Goal: Task Accomplishment & Management: Use online tool/utility

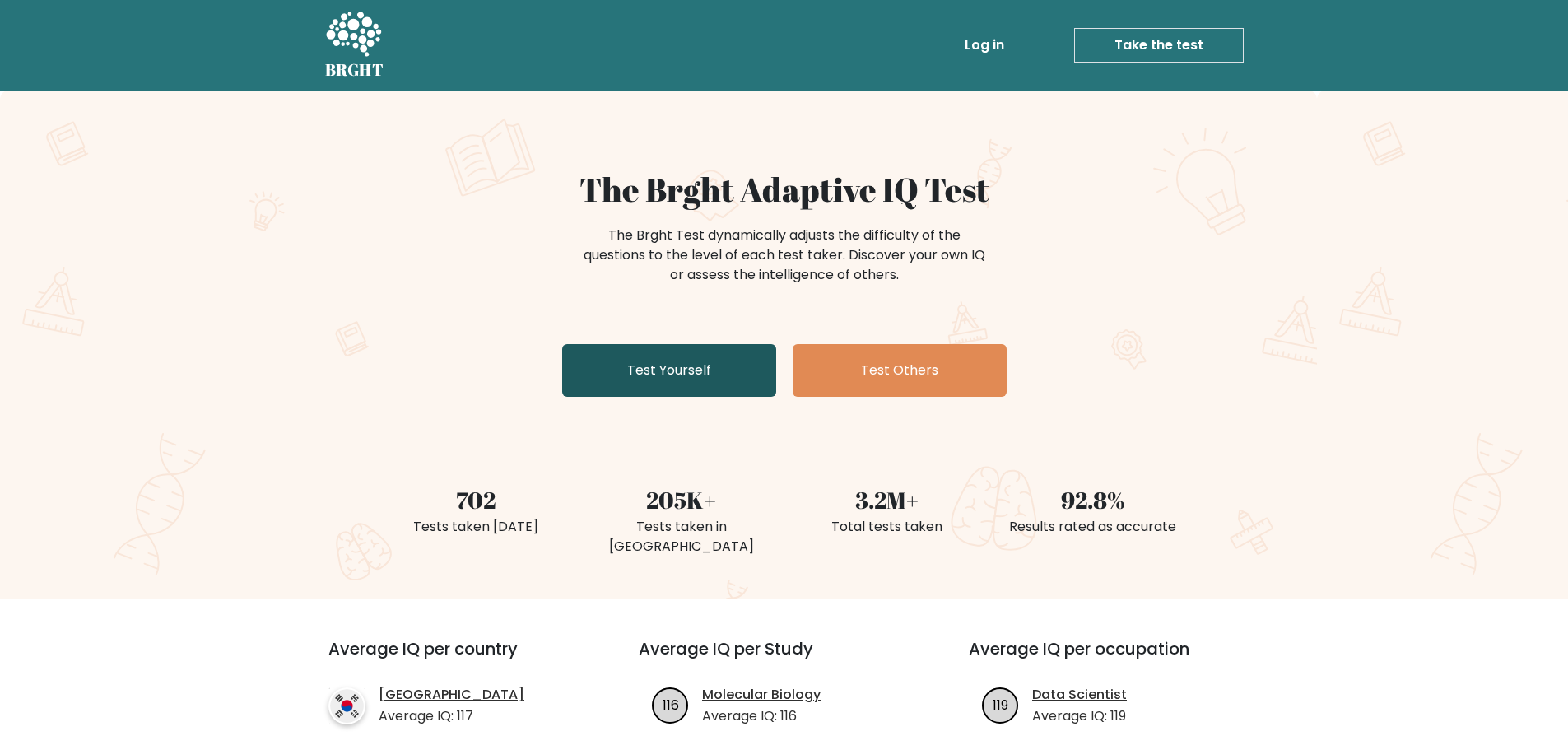
click at [647, 369] on link "Test Yourself" at bounding box center [670, 371] width 214 height 53
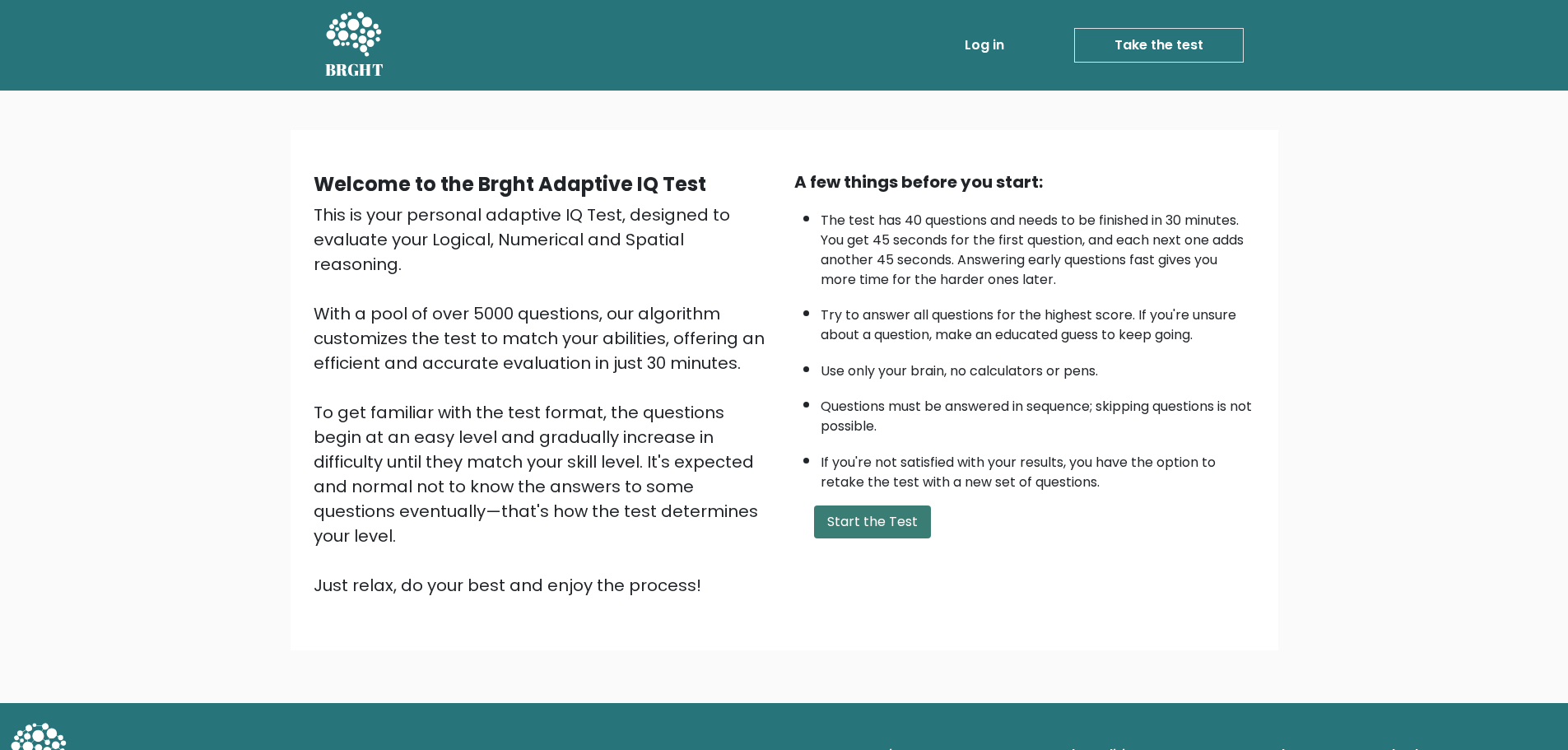
click at [866, 516] on button "Start the Test" at bounding box center [873, 521] width 117 height 33
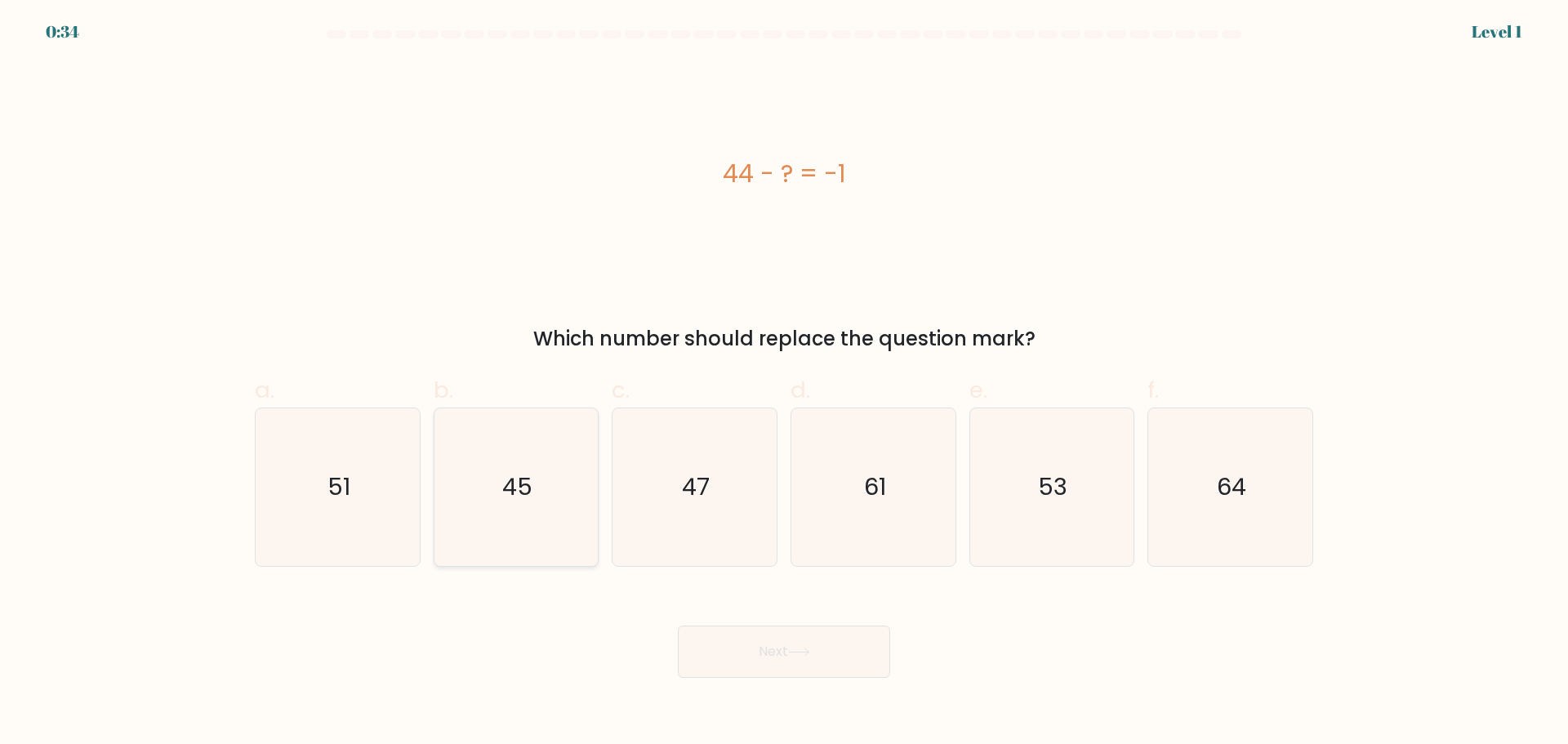
click at [543, 507] on icon "45" at bounding box center [515, 487] width 158 height 158
click at [784, 383] on input "b. 45" at bounding box center [784, 377] width 1 height 10
radio input "true"
click at [789, 662] on button "Next" at bounding box center [784, 652] width 213 height 52
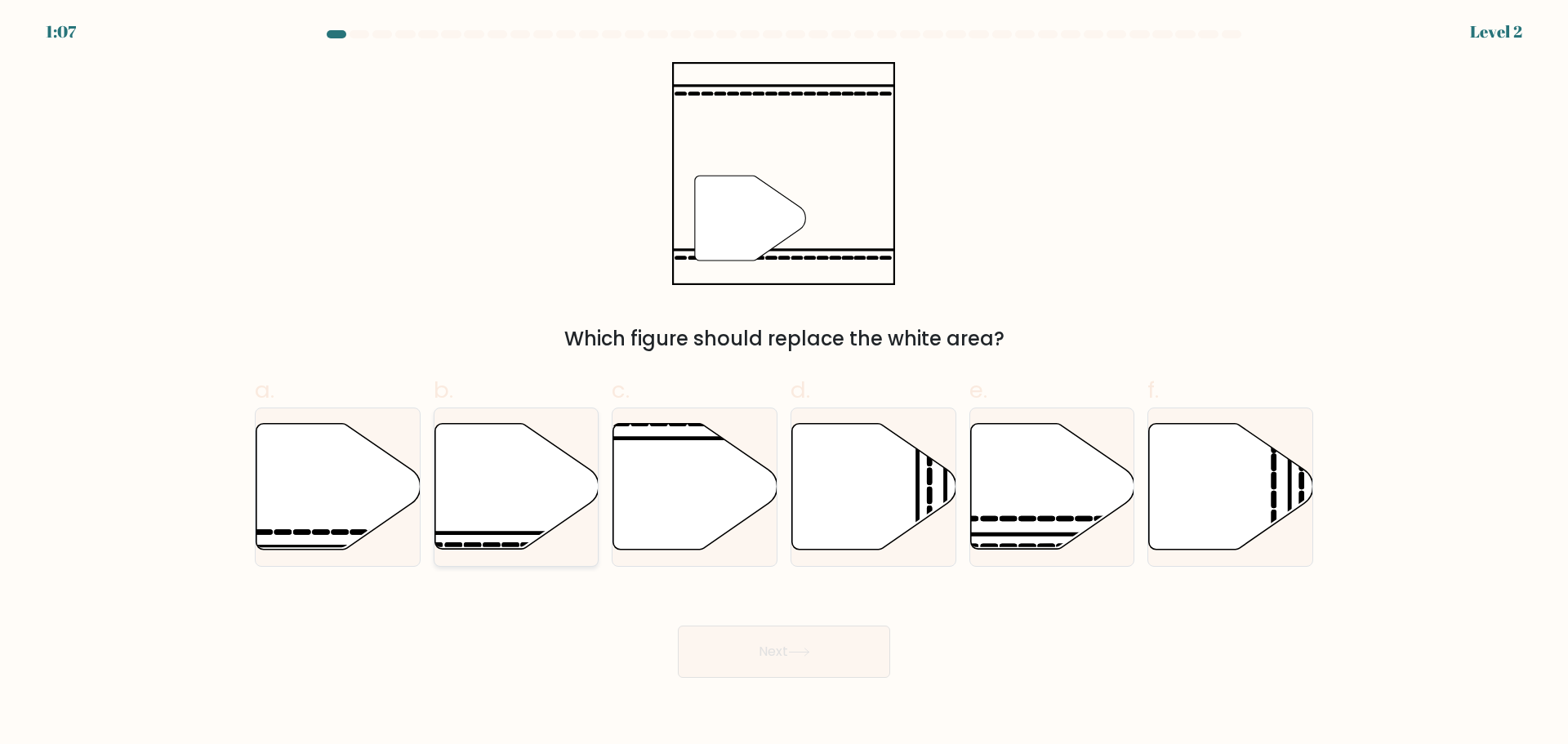
click at [486, 485] on icon at bounding box center [517, 485] width 164 height 126
click at [784, 383] on input "b." at bounding box center [784, 377] width 1 height 10
radio input "true"
click at [776, 646] on button "Next" at bounding box center [784, 652] width 213 height 52
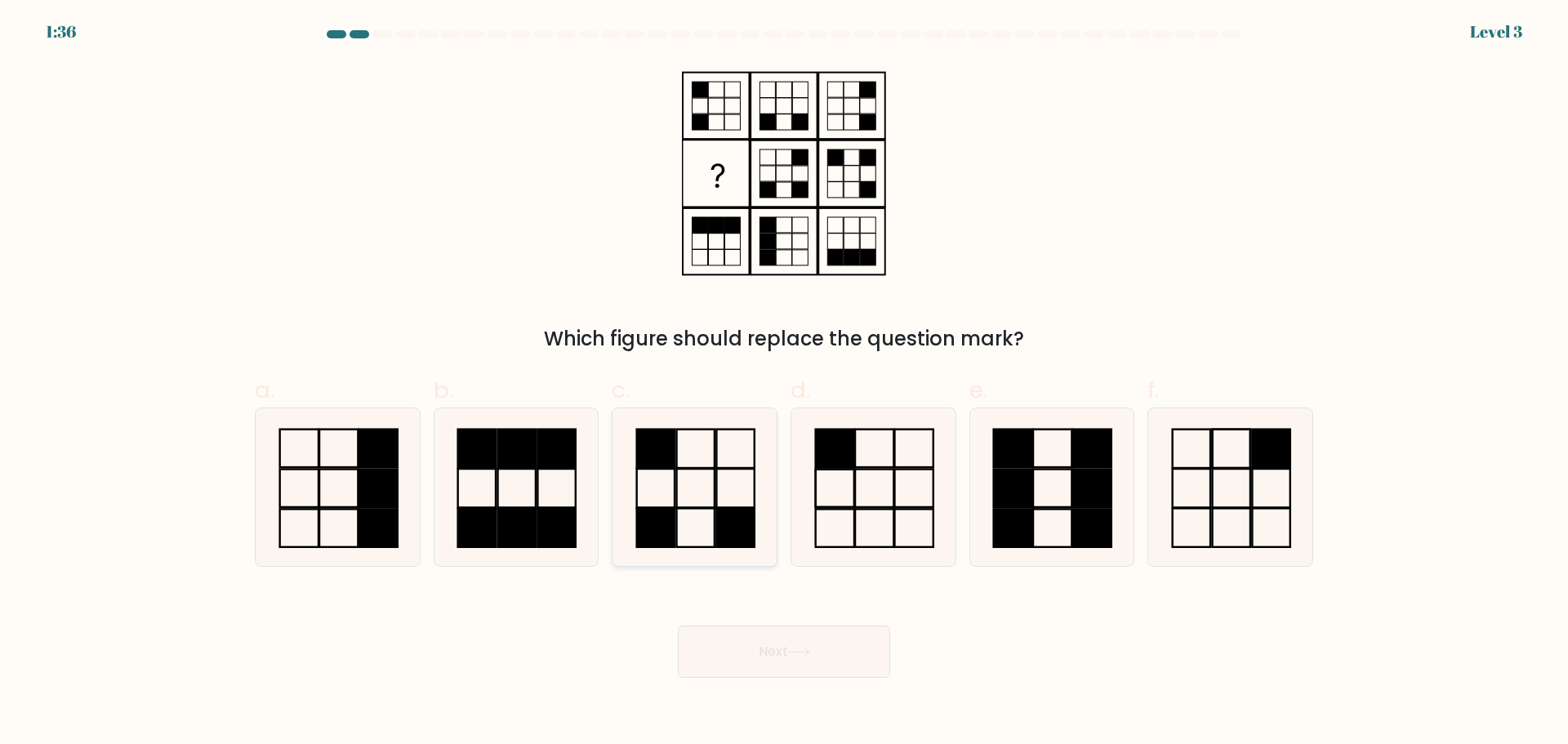
click at [715, 474] on rect at bounding box center [696, 487] width 37 height 38
click at [784, 383] on input "c." at bounding box center [784, 377] width 1 height 10
radio input "true"
click at [769, 662] on button "Next" at bounding box center [784, 652] width 213 height 52
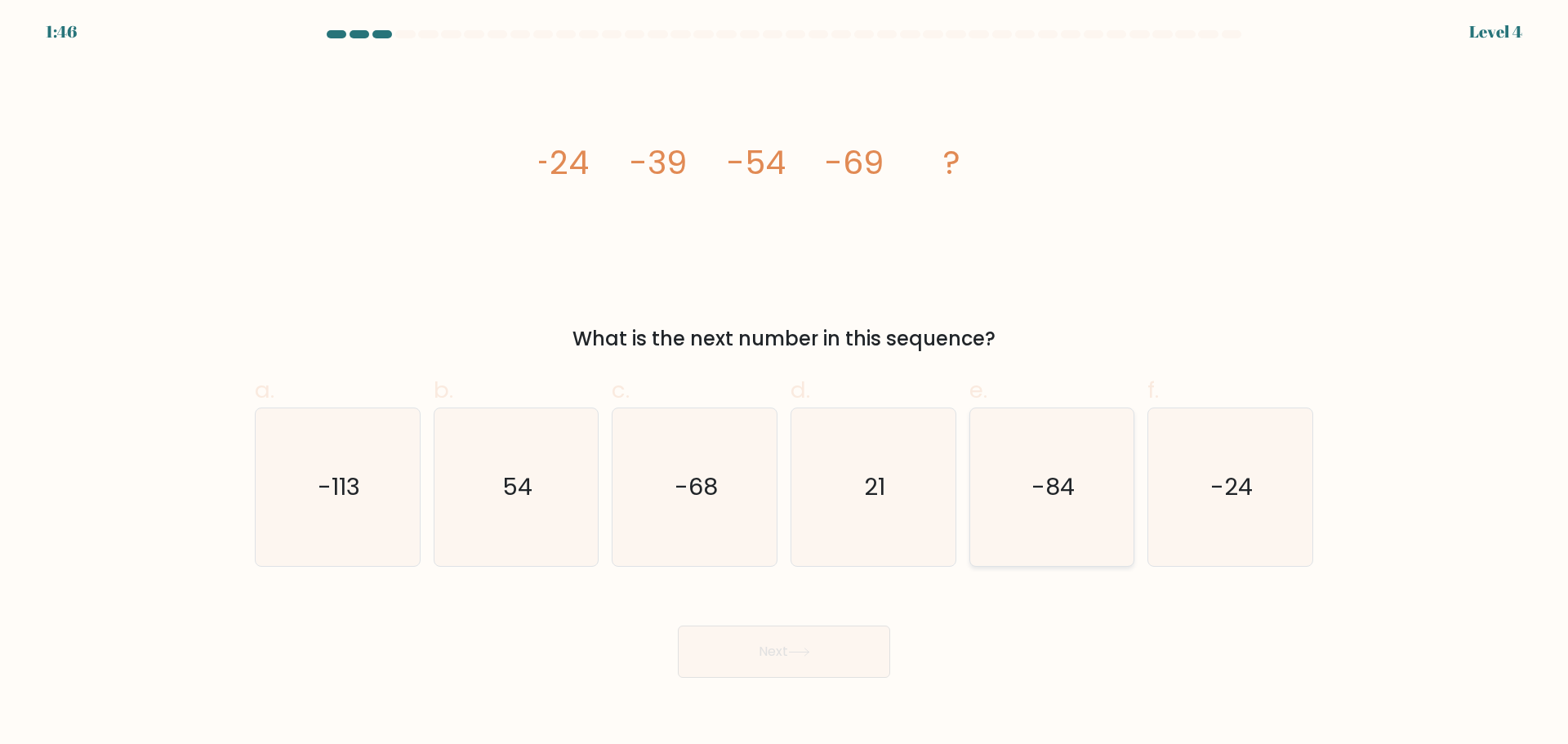
click at [1050, 474] on text "-84" at bounding box center [1053, 486] width 43 height 33
click at [785, 383] on input "e. -84" at bounding box center [784, 377] width 1 height 10
radio input "true"
click at [763, 661] on button "Next" at bounding box center [784, 652] width 213 height 52
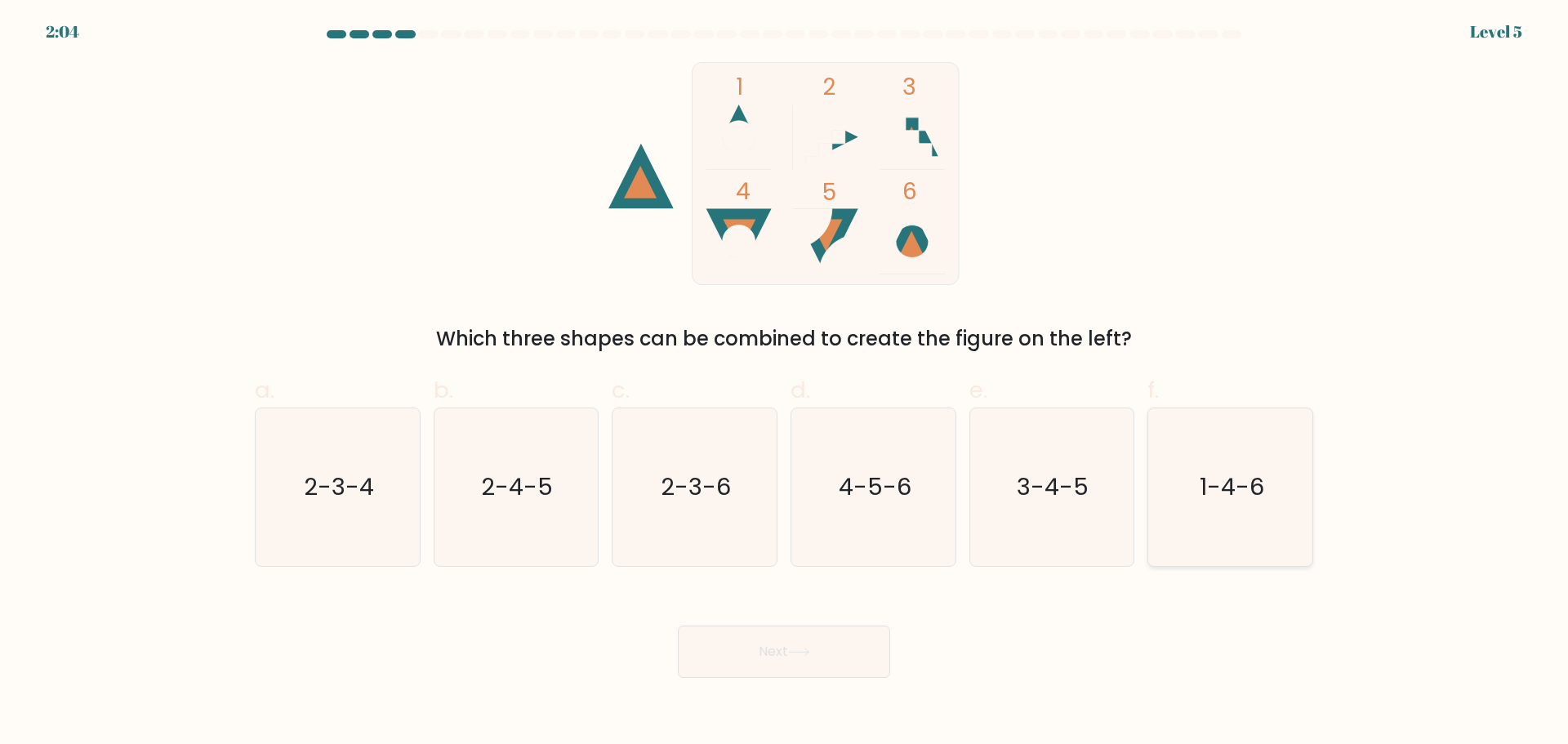
click at [1246, 510] on icon "1-4-6" at bounding box center [1230, 487] width 158 height 158
click at [785, 383] on input "f. 1-4-6" at bounding box center [784, 377] width 1 height 10
radio input "true"
click at [808, 674] on button "Next" at bounding box center [784, 652] width 213 height 52
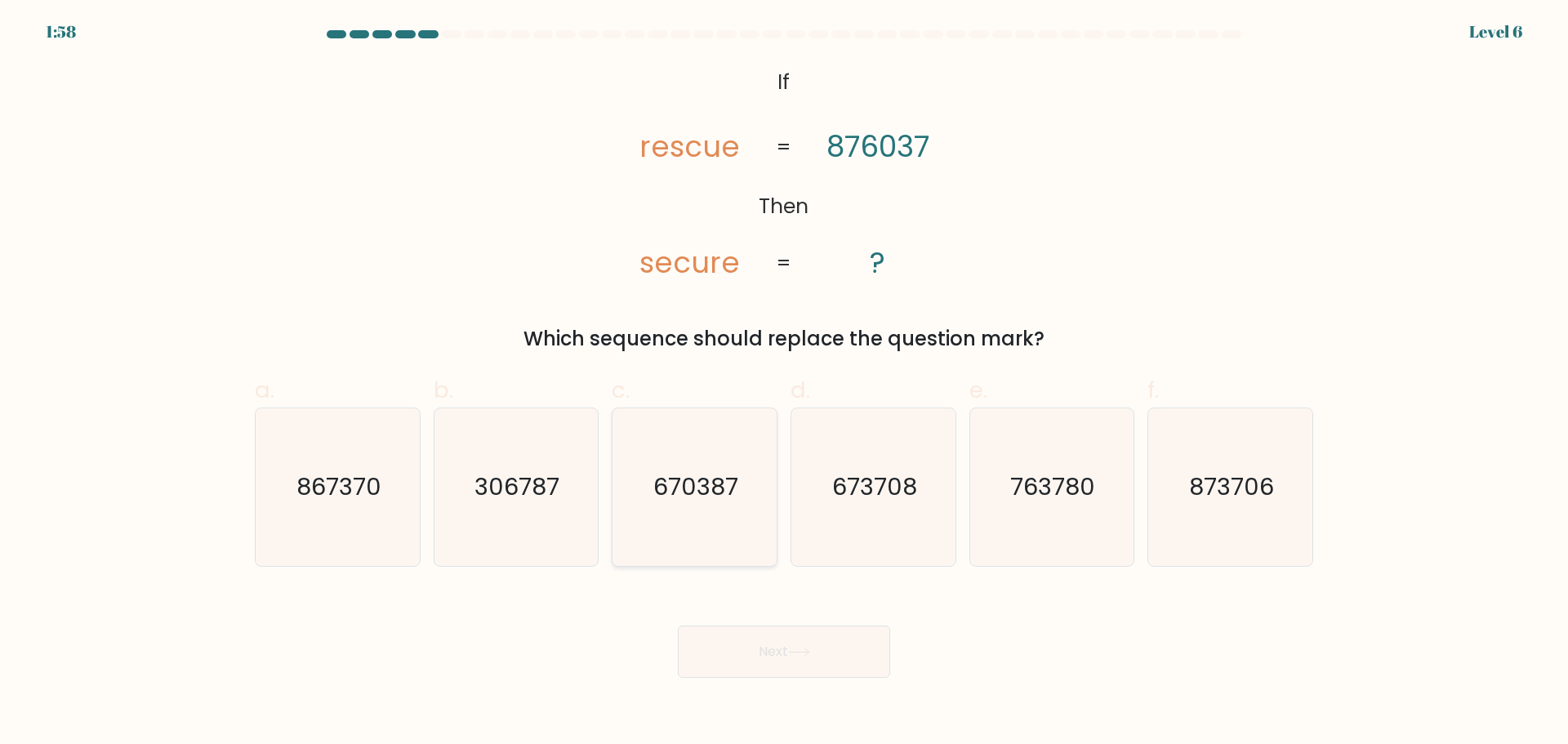
click at [683, 483] on text "670387" at bounding box center [696, 486] width 85 height 33
click at [784, 383] on input "c. 670387" at bounding box center [784, 377] width 1 height 10
radio input "true"
click at [769, 642] on button "Next" at bounding box center [784, 652] width 213 height 52
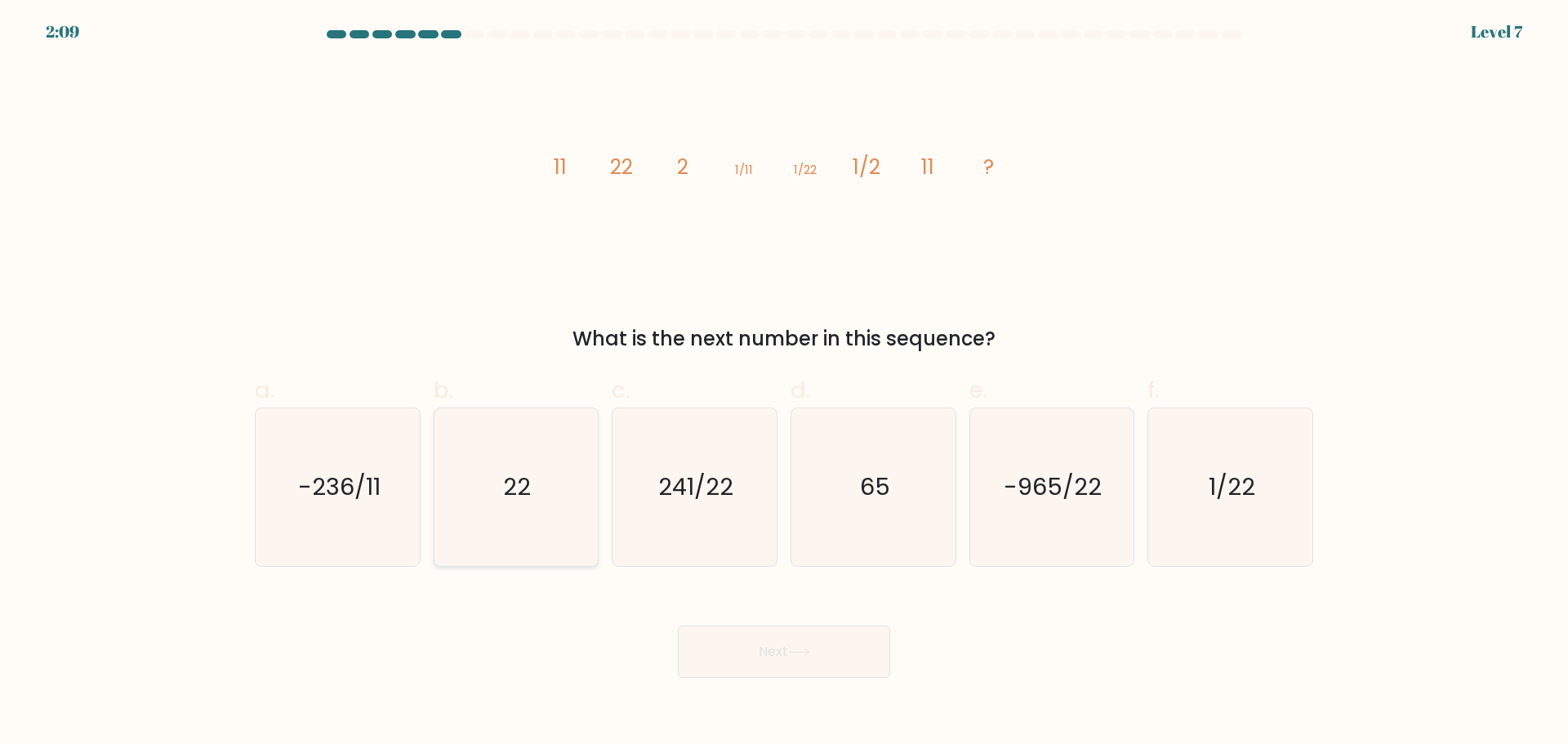
click at [477, 533] on icon "22" at bounding box center [515, 487] width 158 height 158
click at [784, 383] on input "b. 22" at bounding box center [784, 377] width 1 height 10
radio input "true"
click at [789, 658] on button "Next" at bounding box center [784, 652] width 213 height 52
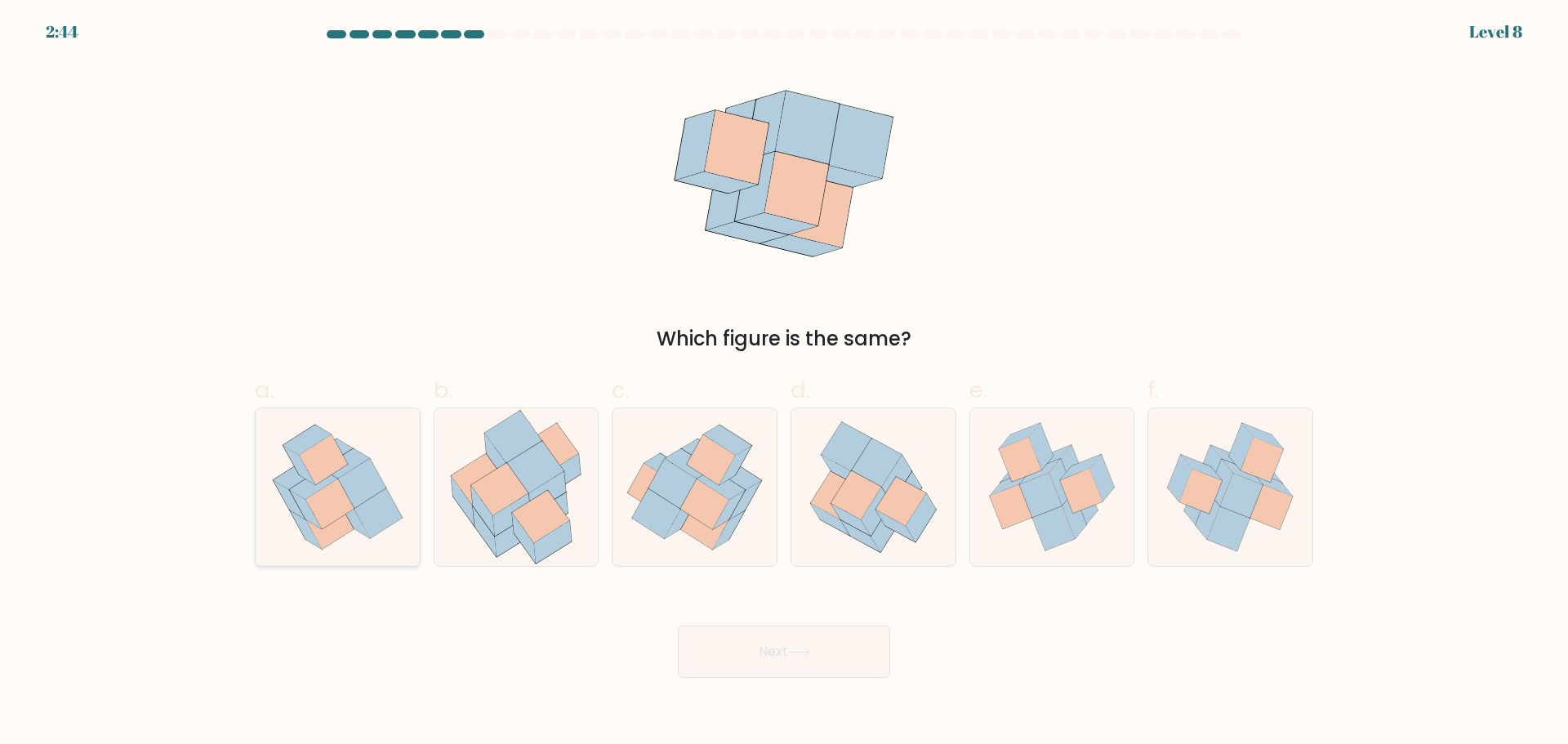
click at [338, 498] on icon at bounding box center [329, 503] width 49 height 49
click at [784, 383] on input "a." at bounding box center [784, 377] width 1 height 10
radio input "true"
click at [834, 673] on button "Next" at bounding box center [784, 652] width 213 height 52
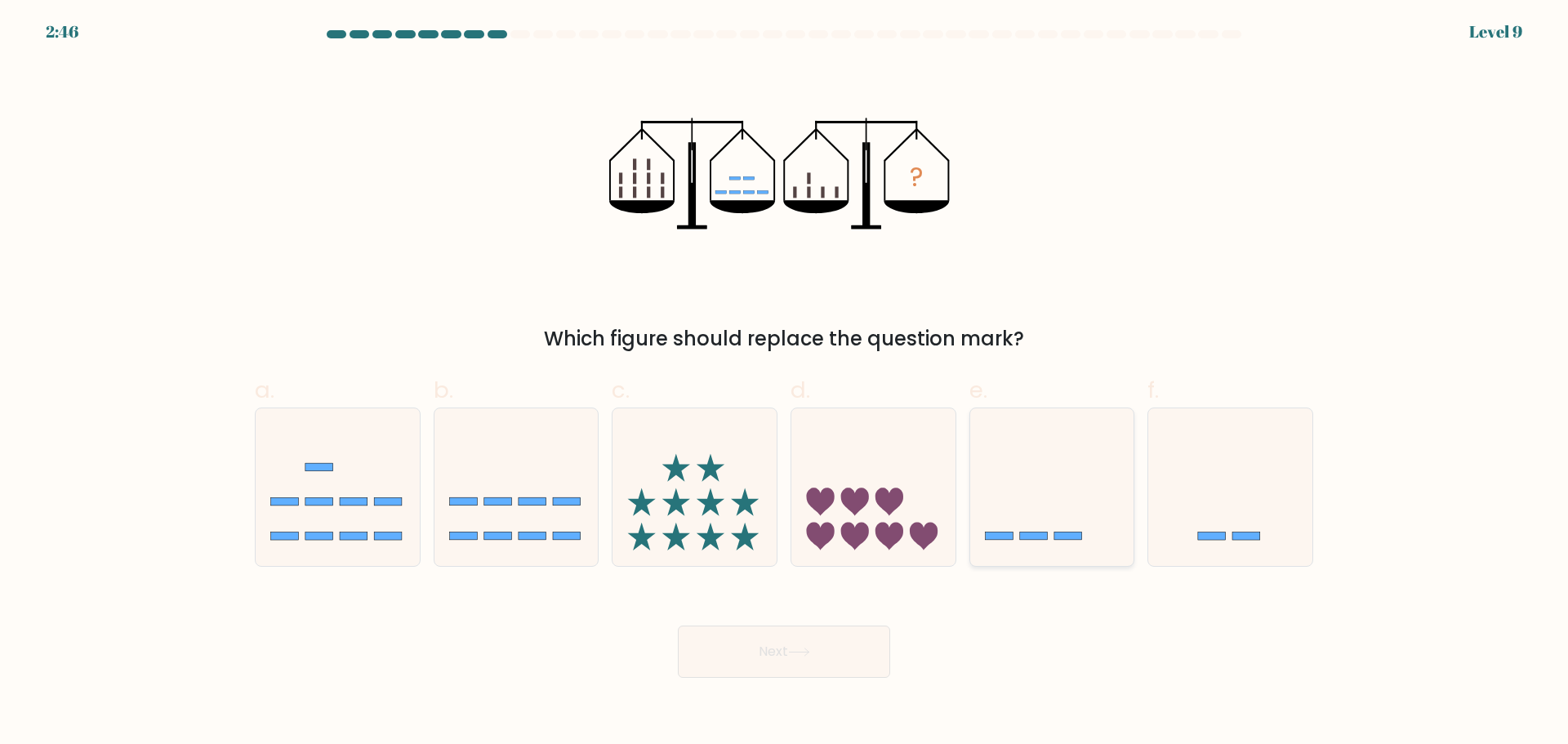
click at [1020, 484] on icon at bounding box center [1053, 486] width 164 height 135
click at [785, 383] on input "e." at bounding box center [784, 377] width 1 height 10
radio input "true"
click at [763, 645] on button "Next" at bounding box center [784, 652] width 213 height 52
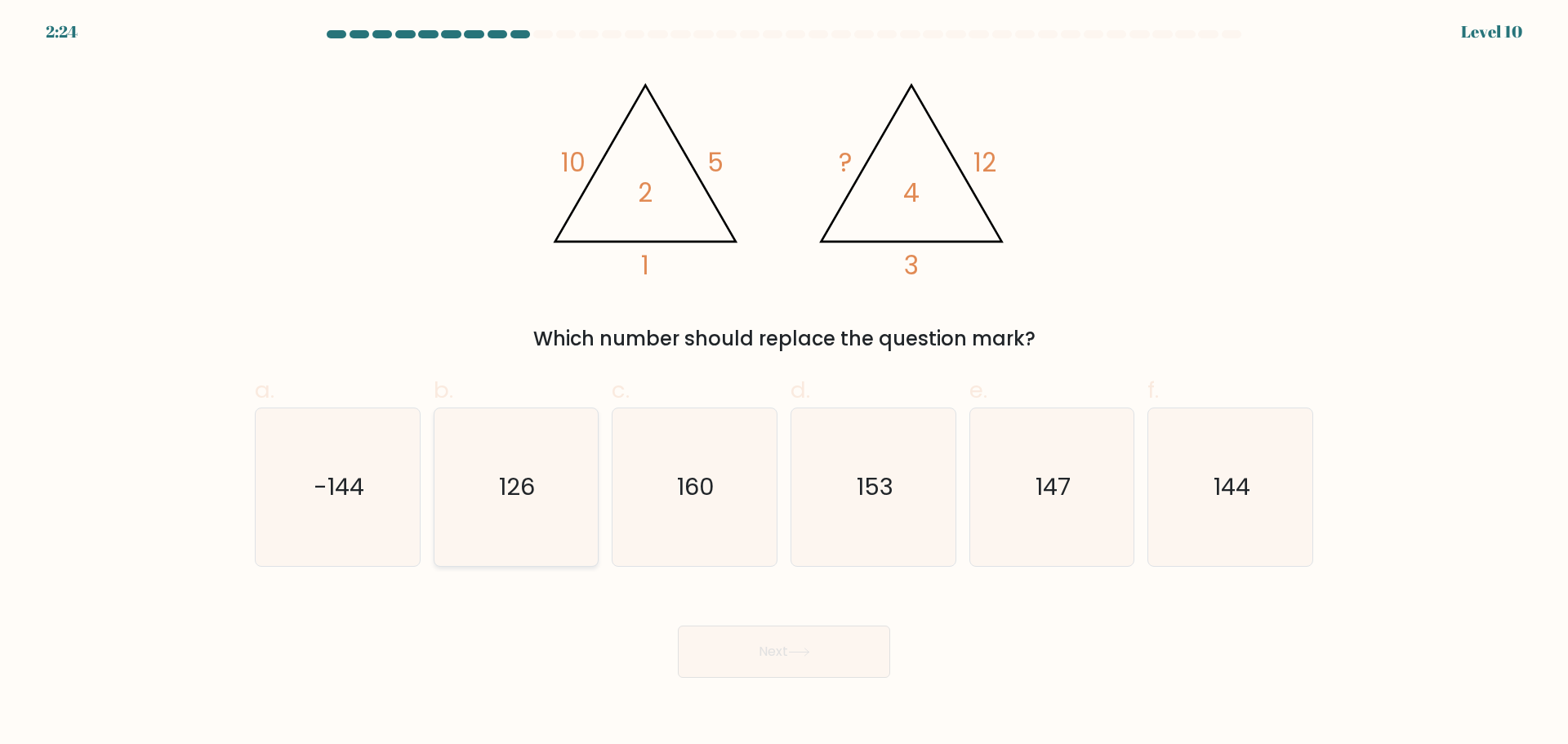
click at [526, 453] on icon "126" at bounding box center [515, 487] width 158 height 158
click at [784, 383] on input "b. 126" at bounding box center [784, 377] width 1 height 10
radio input "true"
click at [775, 665] on button "Next" at bounding box center [784, 652] width 213 height 52
